Goal: Task Accomplishment & Management: Complete application form

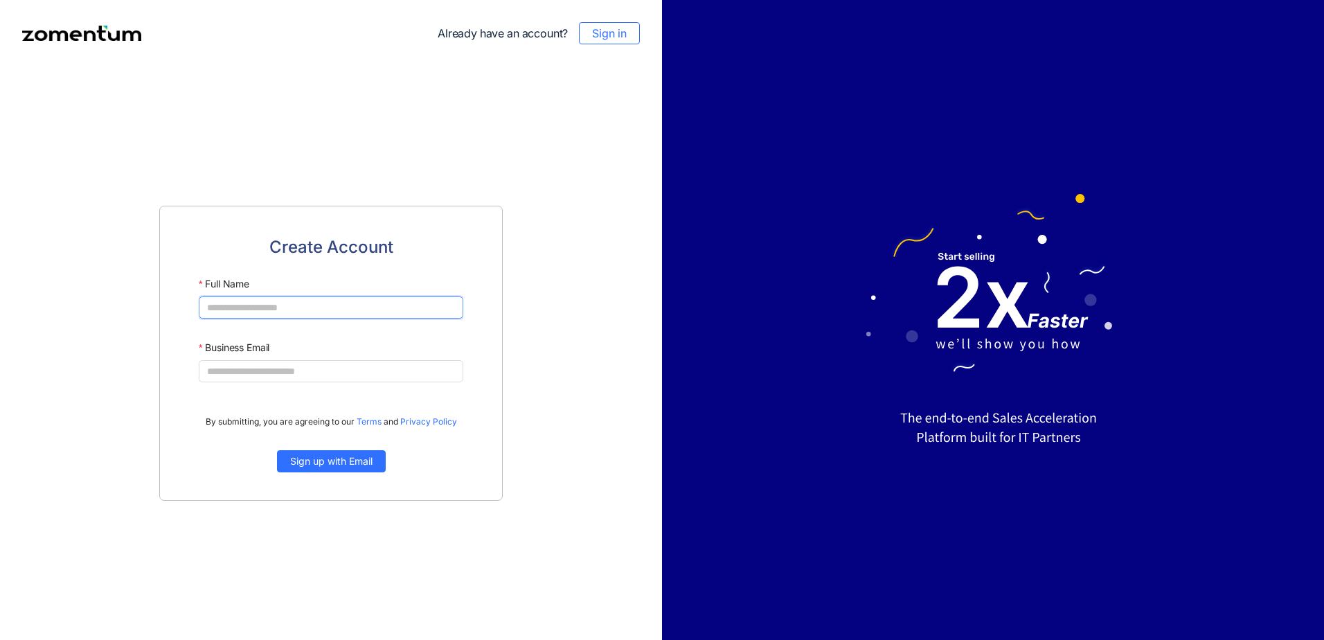
click at [260, 309] on input "Full Name" at bounding box center [331, 307] width 264 height 22
type input "**********"
click at [335, 462] on span "Sign up with Email" at bounding box center [331, 460] width 82 height 15
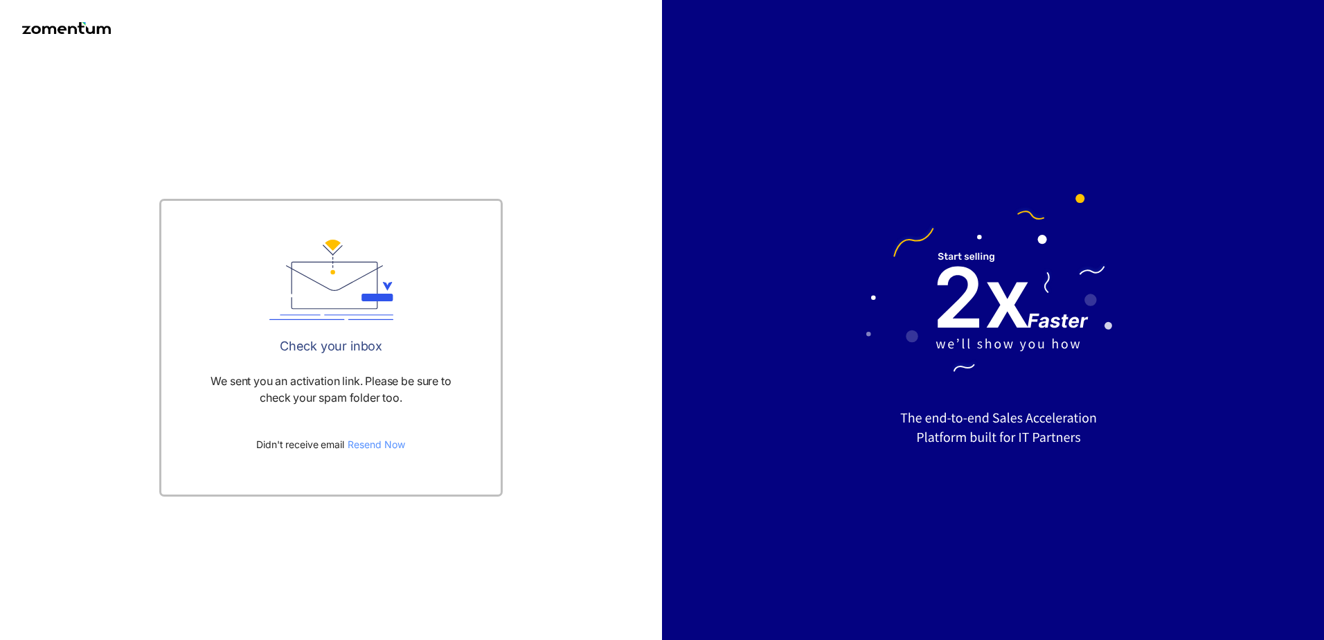
click at [389, 441] on span "Resend Now" at bounding box center [376, 444] width 57 height 15
click at [372, 446] on span "Resend Now" at bounding box center [376, 444] width 57 height 15
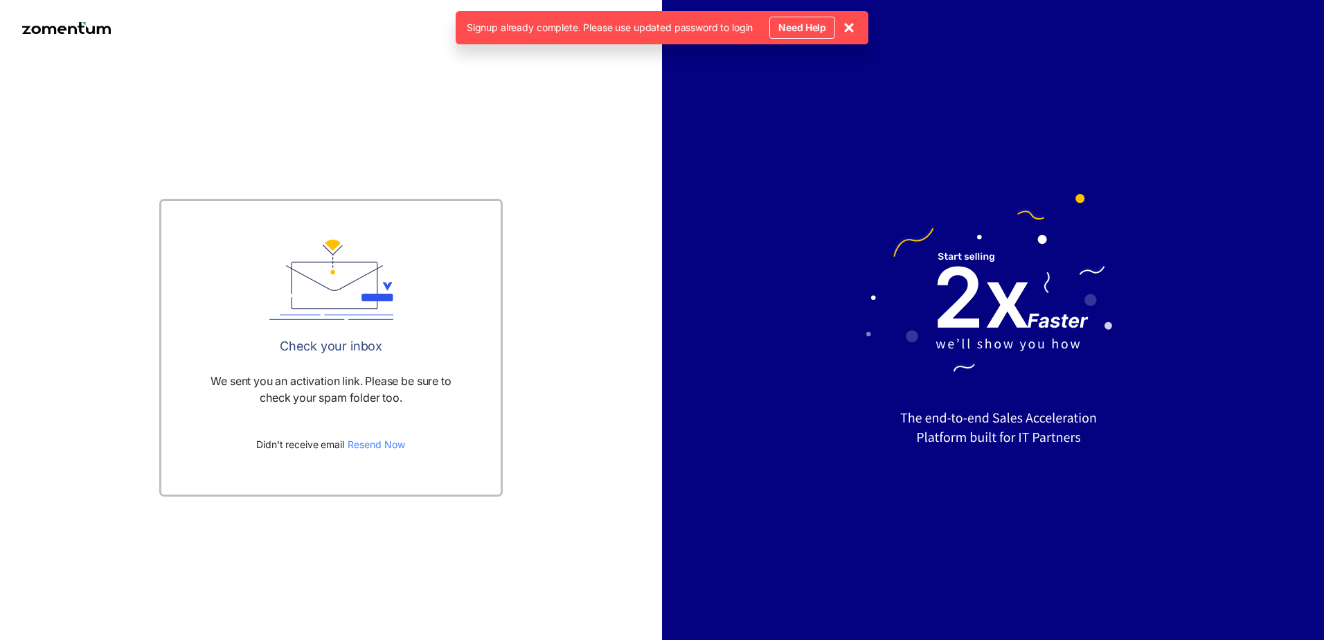
click at [848, 26] on use at bounding box center [849, 28] width 8 height 8
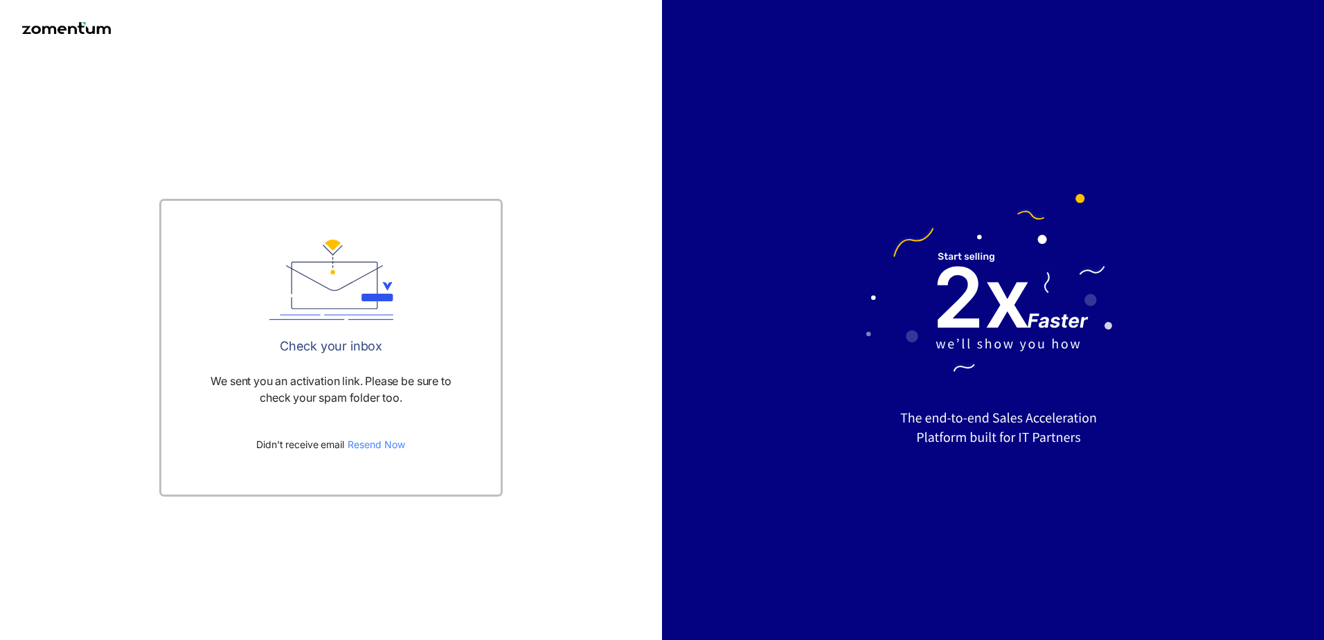
click at [78, 33] on img at bounding box center [66, 28] width 89 height 12
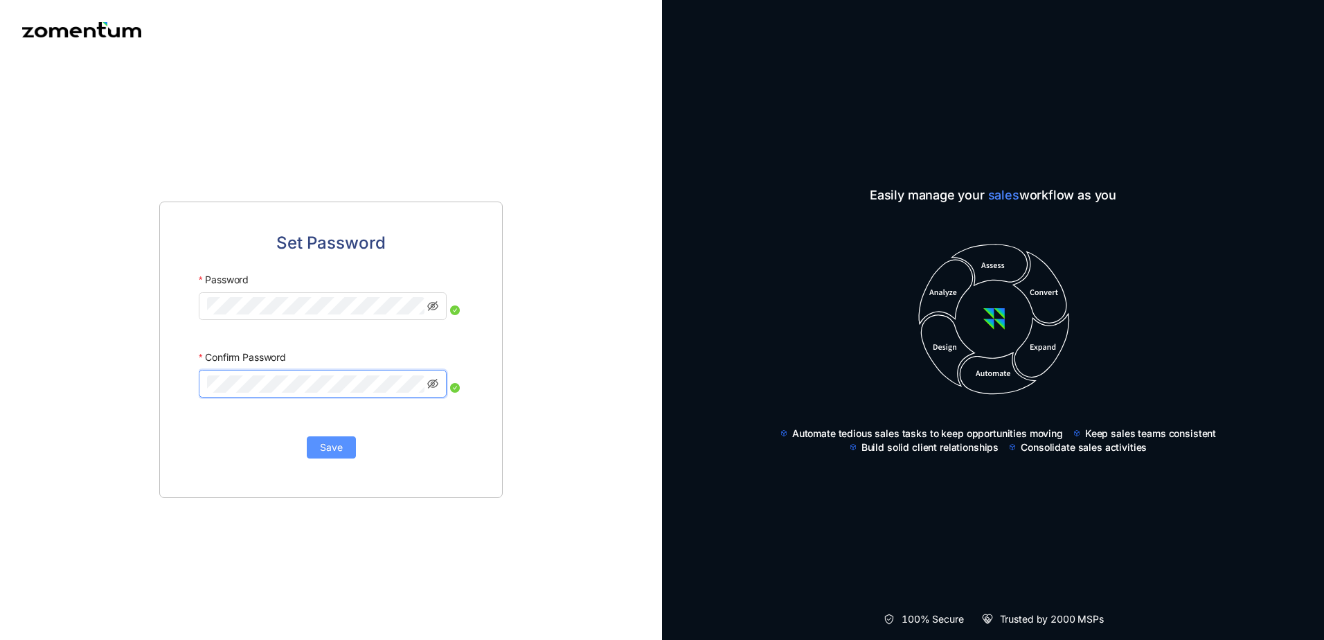
click at [323, 448] on span "Save" at bounding box center [331, 447] width 23 height 15
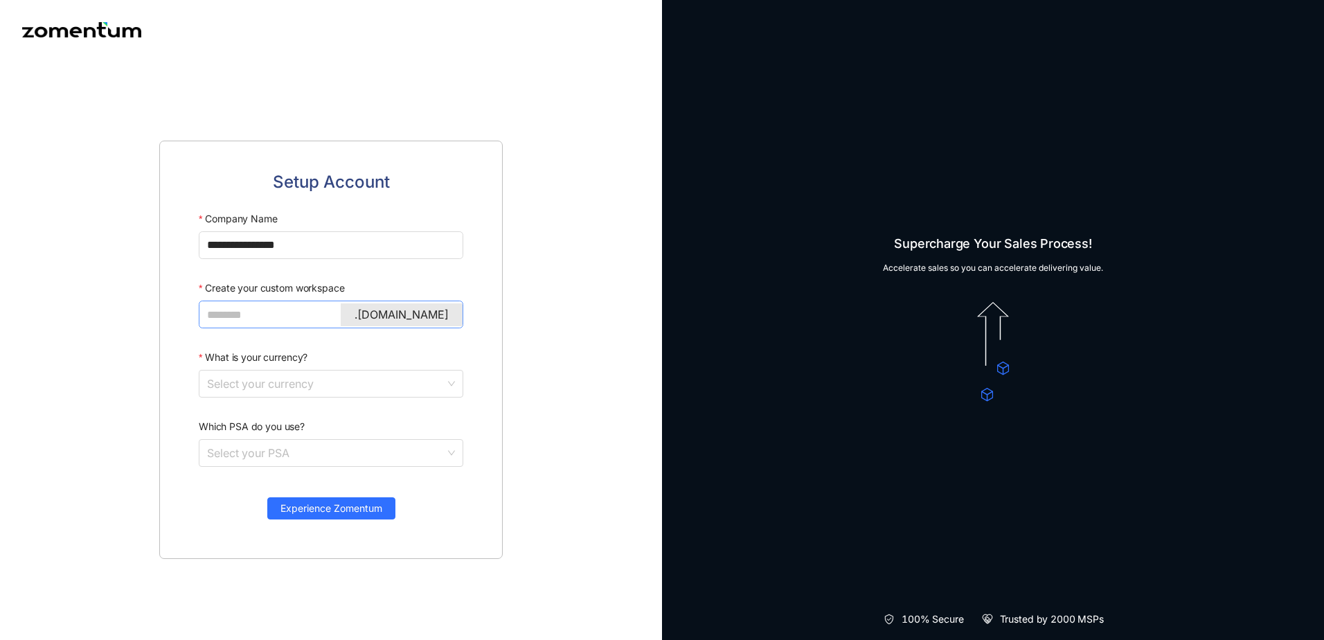
click at [256, 312] on input "Create your custom workspace" at bounding box center [329, 314] width 245 height 17
type input "******"
click at [314, 381] on input "What is your currency?" at bounding box center [326, 383] width 238 height 26
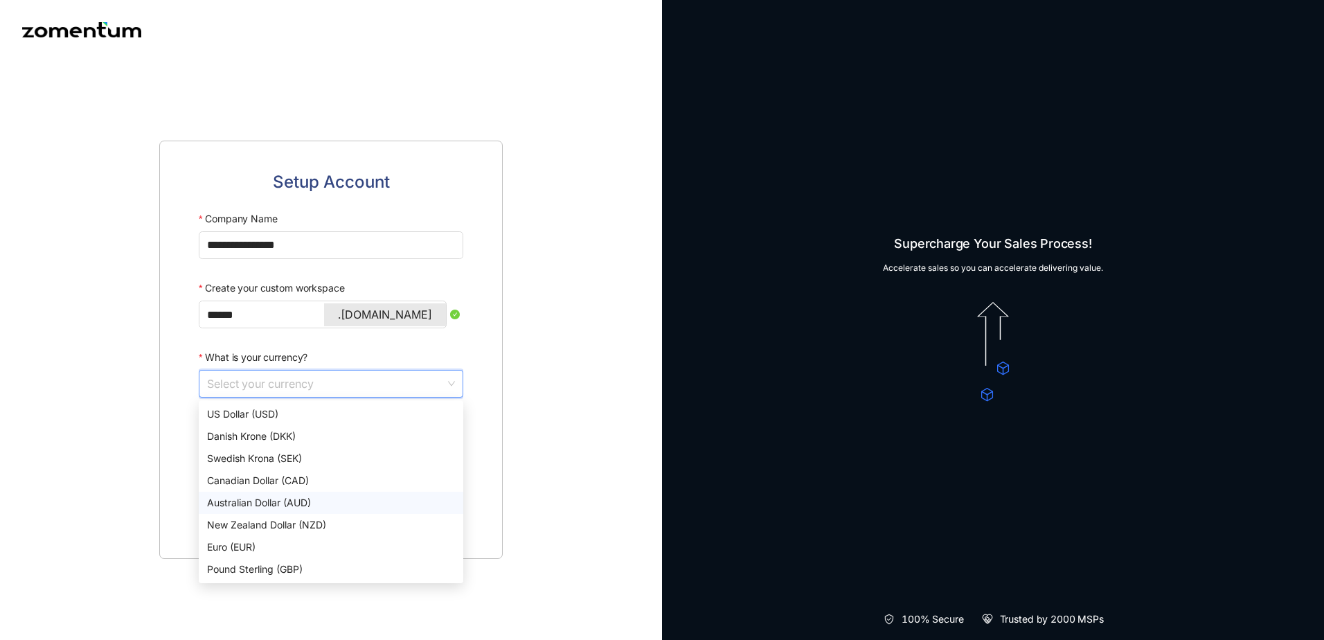
click at [286, 503] on div "Australian Dollar (AUD)" at bounding box center [331, 502] width 248 height 15
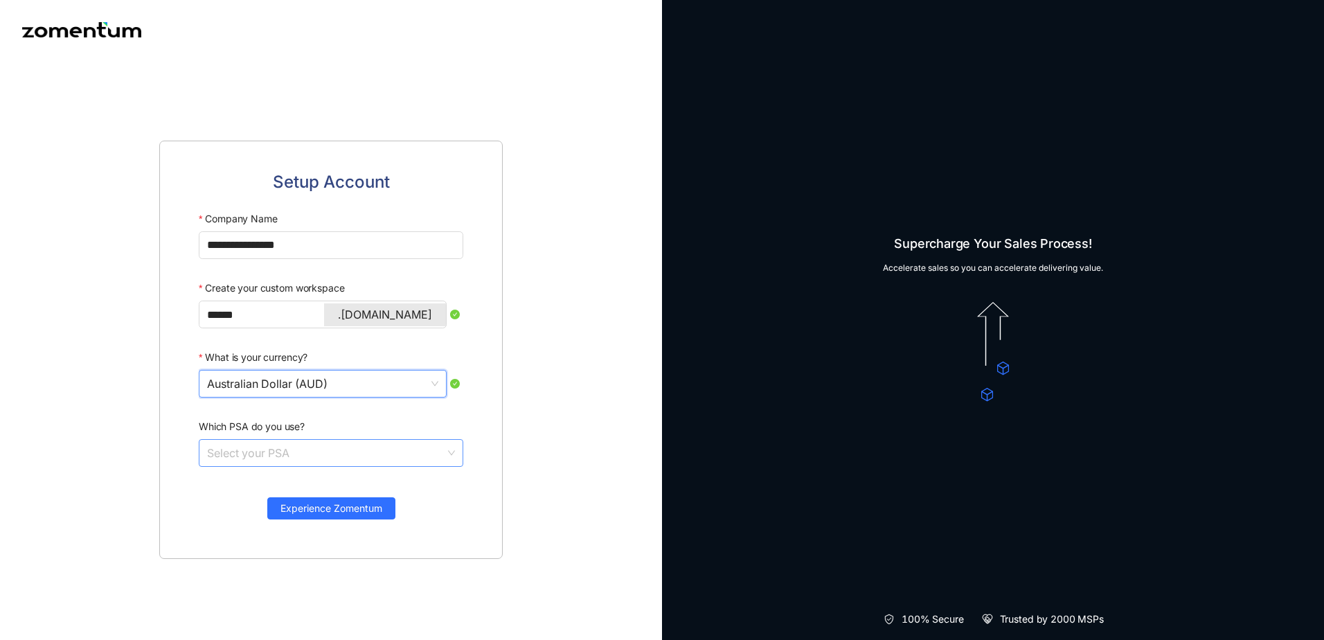
click at [289, 456] on input "Which PSA do you use?" at bounding box center [326, 453] width 238 height 26
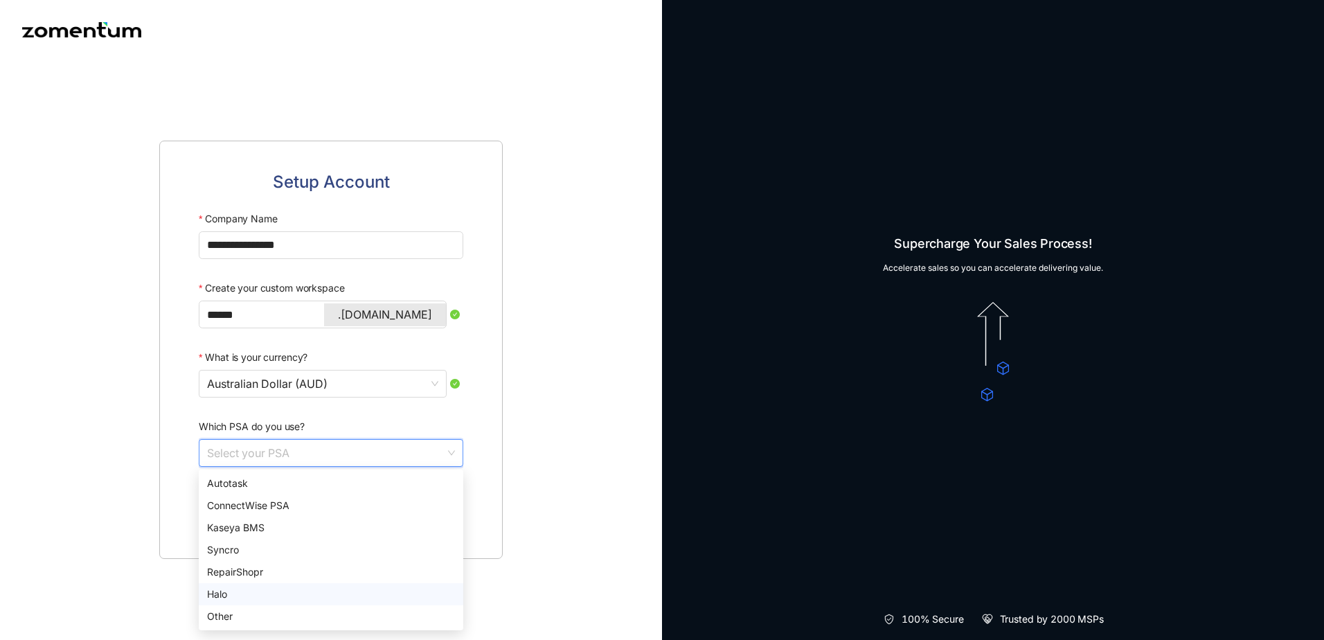
click at [231, 592] on div "Halo" at bounding box center [331, 593] width 248 height 15
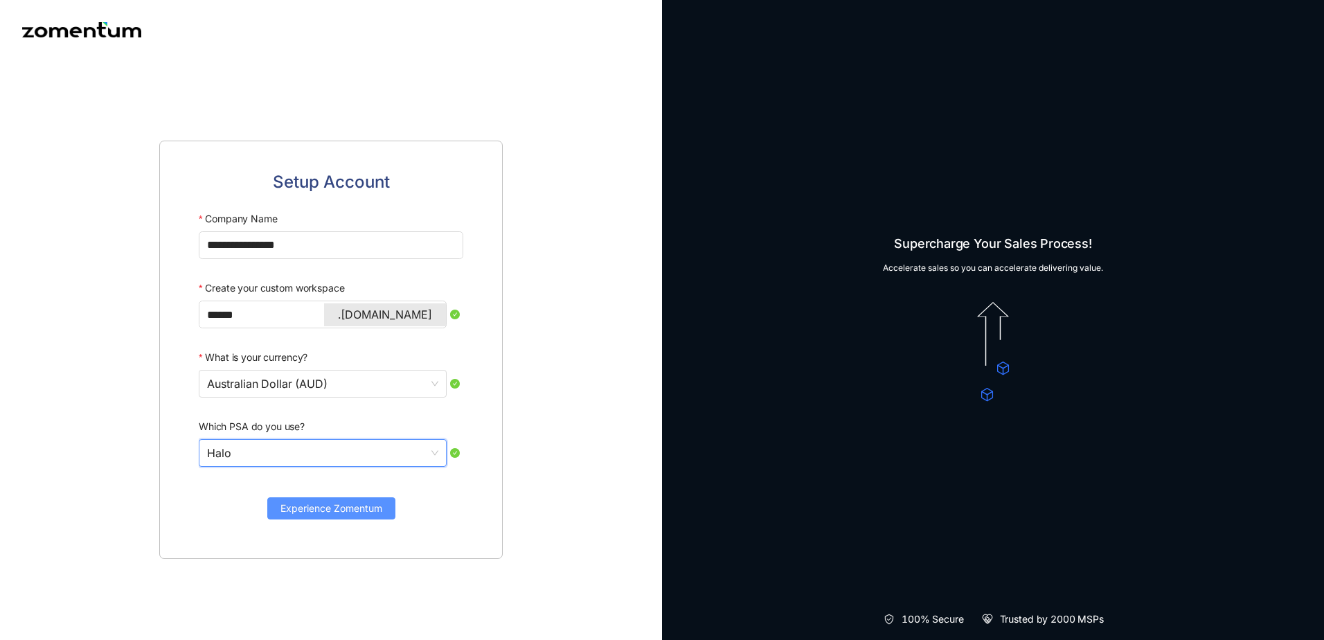
click at [327, 507] on span "Experience Zomentum" at bounding box center [331, 508] width 102 height 15
